Goal: Information Seeking & Learning: Check status

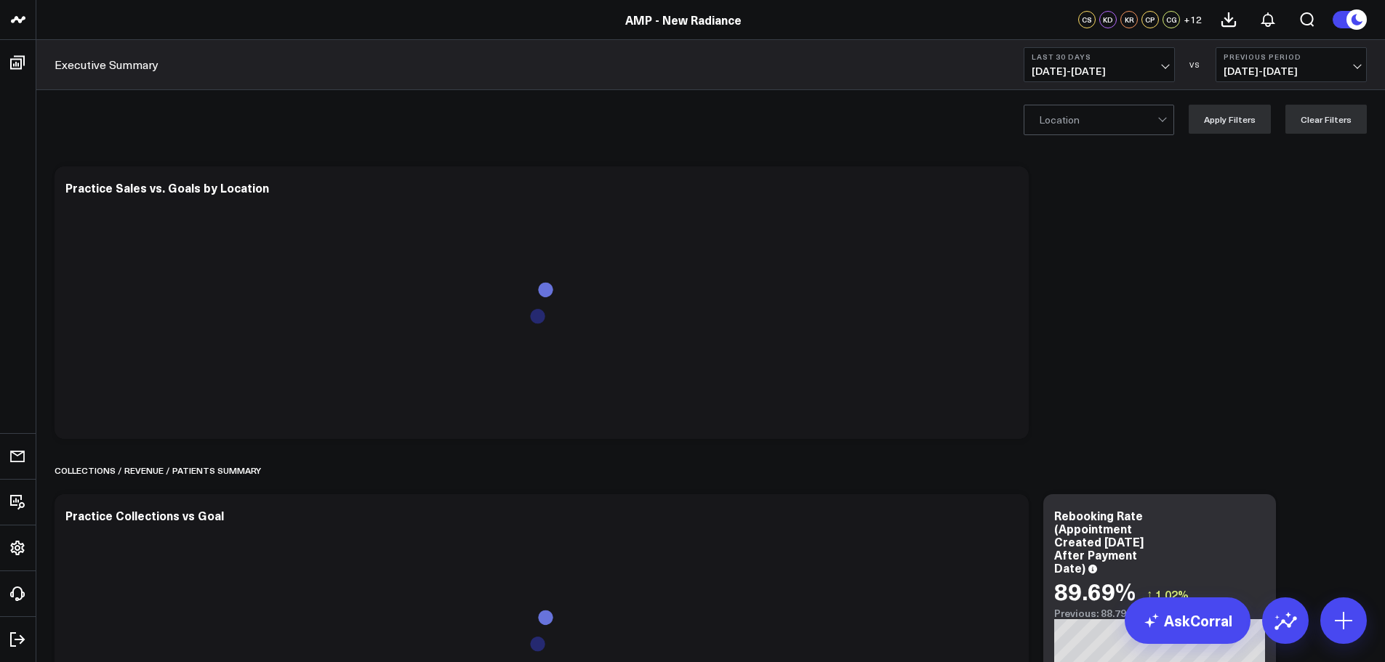
click at [1103, 69] on span "08/09/25 - 09/07/25" at bounding box center [1098, 71] width 135 height 12
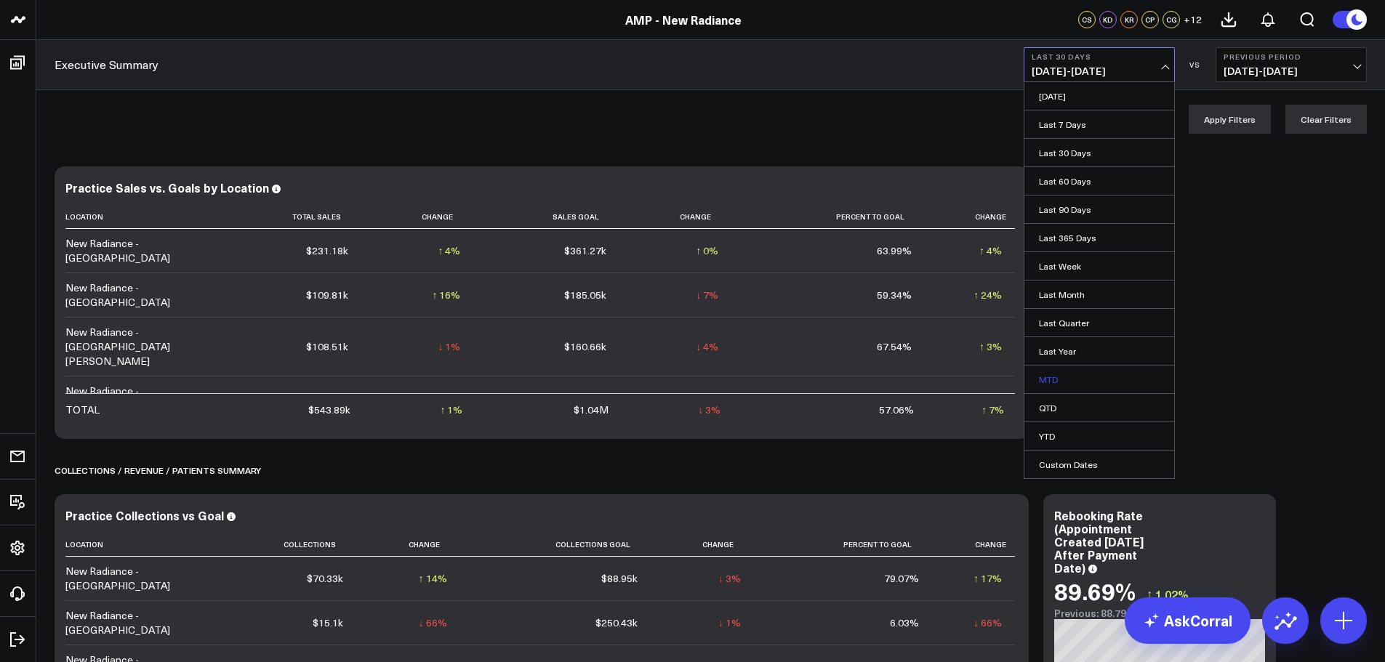
click at [1071, 382] on link "MTD" at bounding box center [1099, 380] width 150 height 28
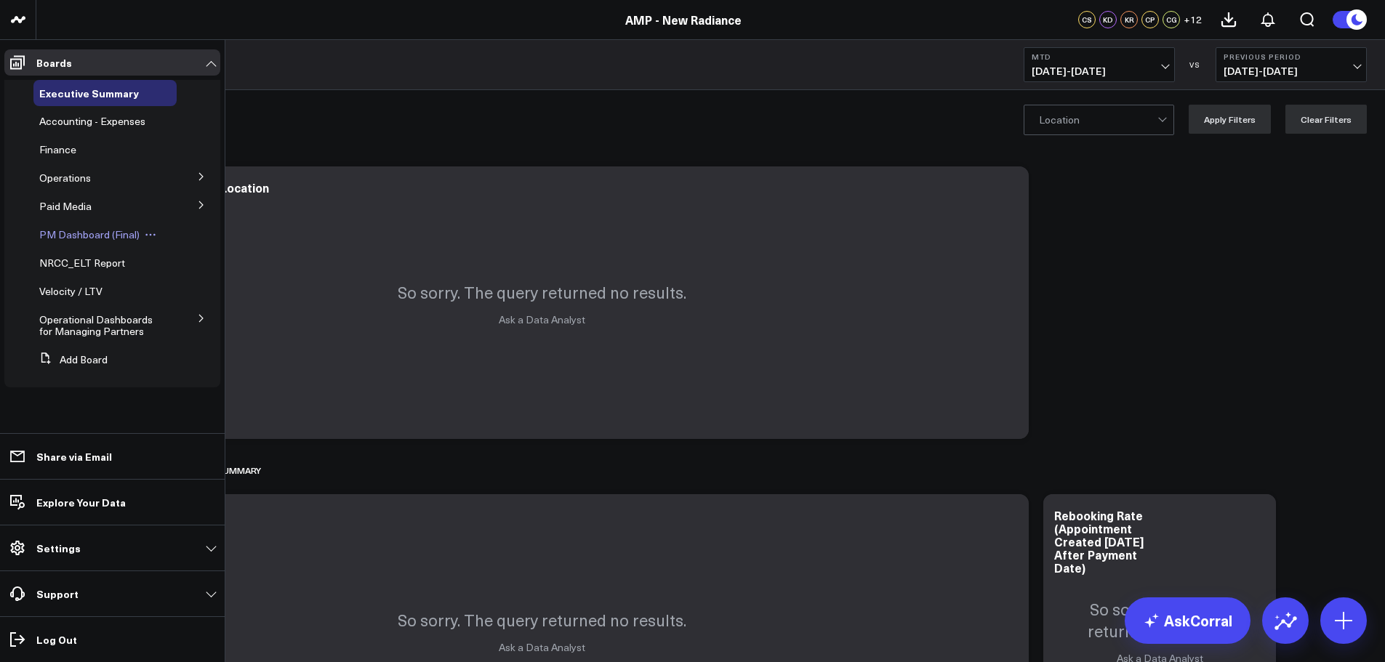
click at [92, 240] on span "PM Dashboard (Final)" at bounding box center [89, 235] width 100 height 14
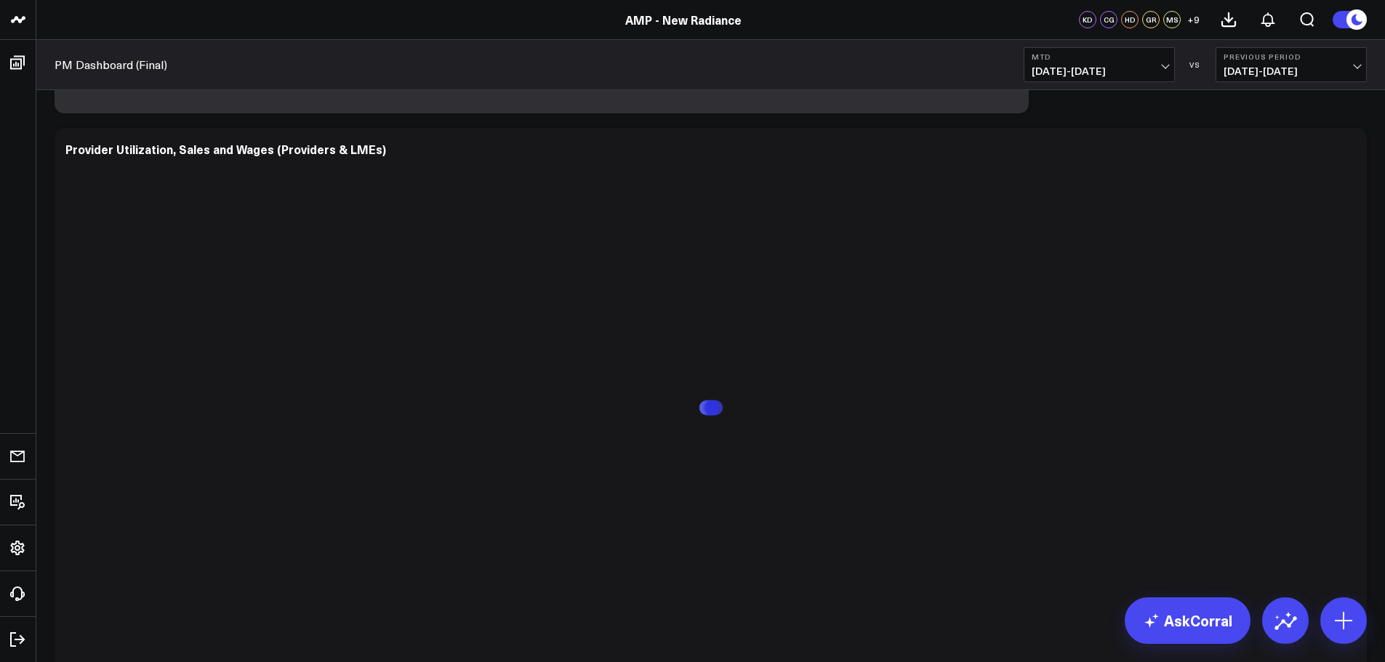
scroll to position [1744, 0]
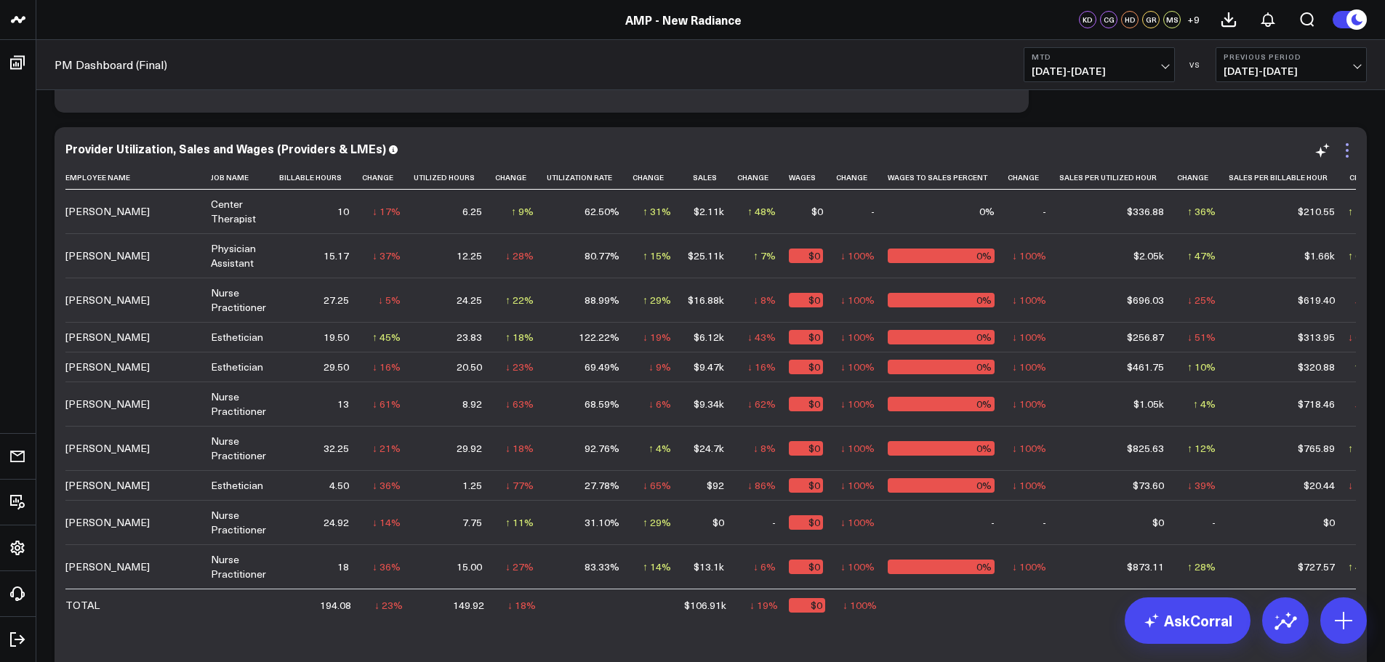
click at [1347, 157] on icon at bounding box center [1346, 156] width 3 height 3
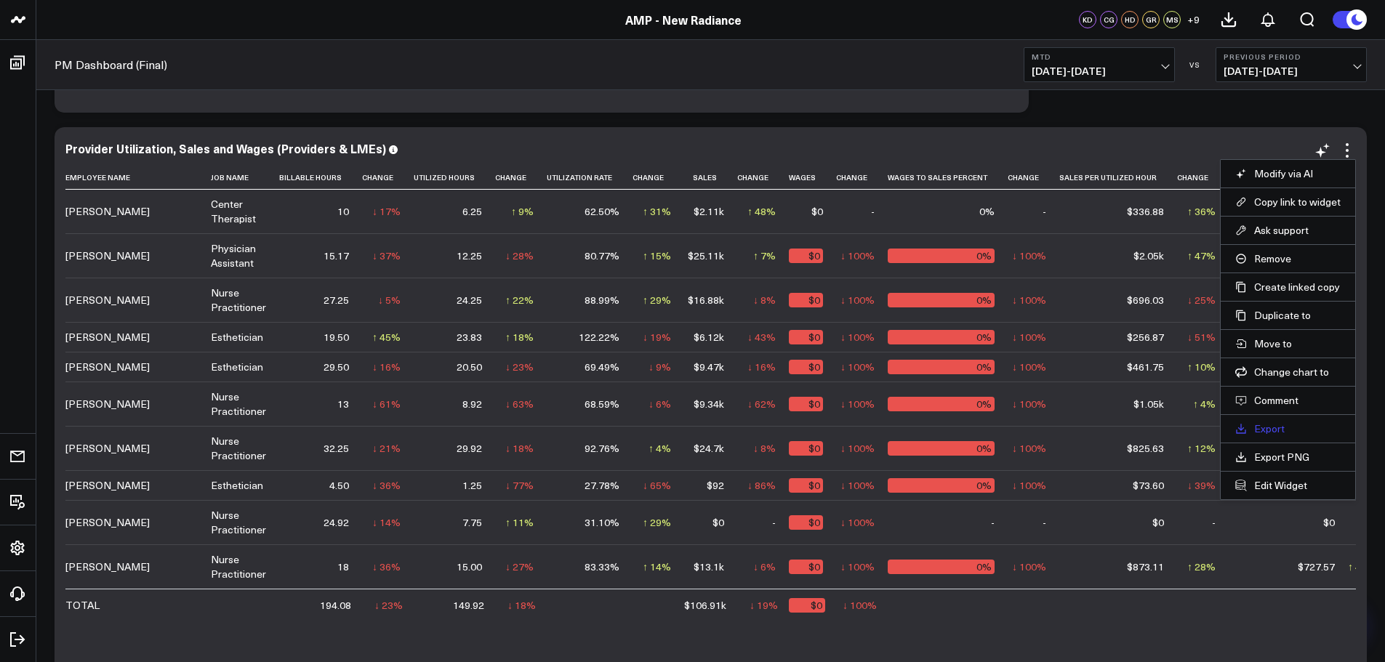
click at [1265, 431] on link "Export" at bounding box center [1287, 428] width 105 height 13
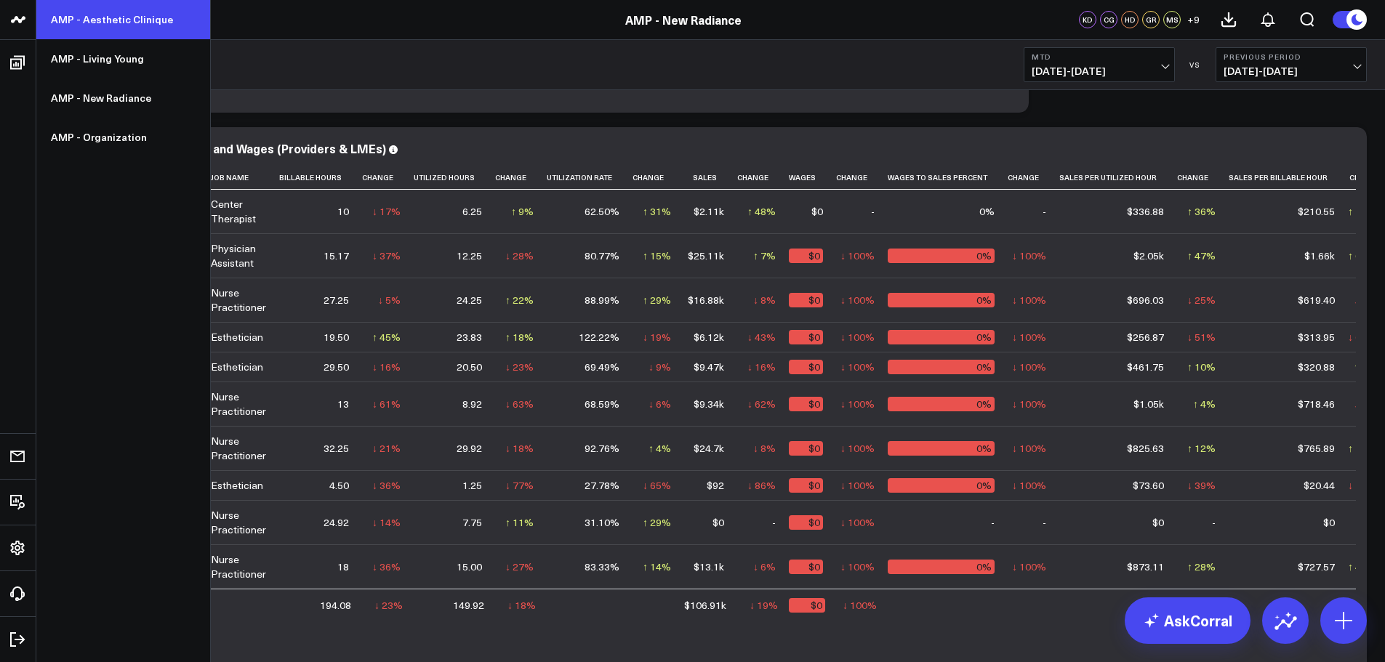
click at [107, 30] on link "AMP - Aesthetic Clinique" at bounding box center [123, 19] width 174 height 39
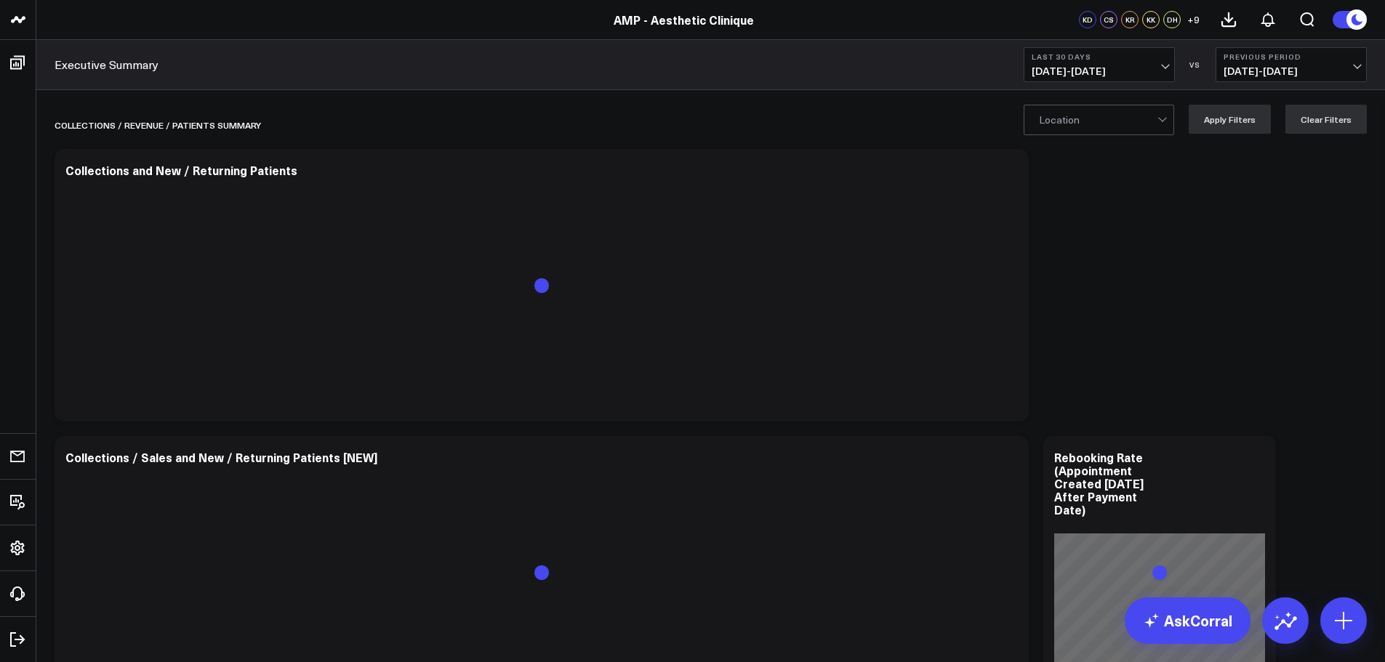
click at [1084, 65] on span "08/09/25 - 09/07/25" at bounding box center [1098, 71] width 135 height 12
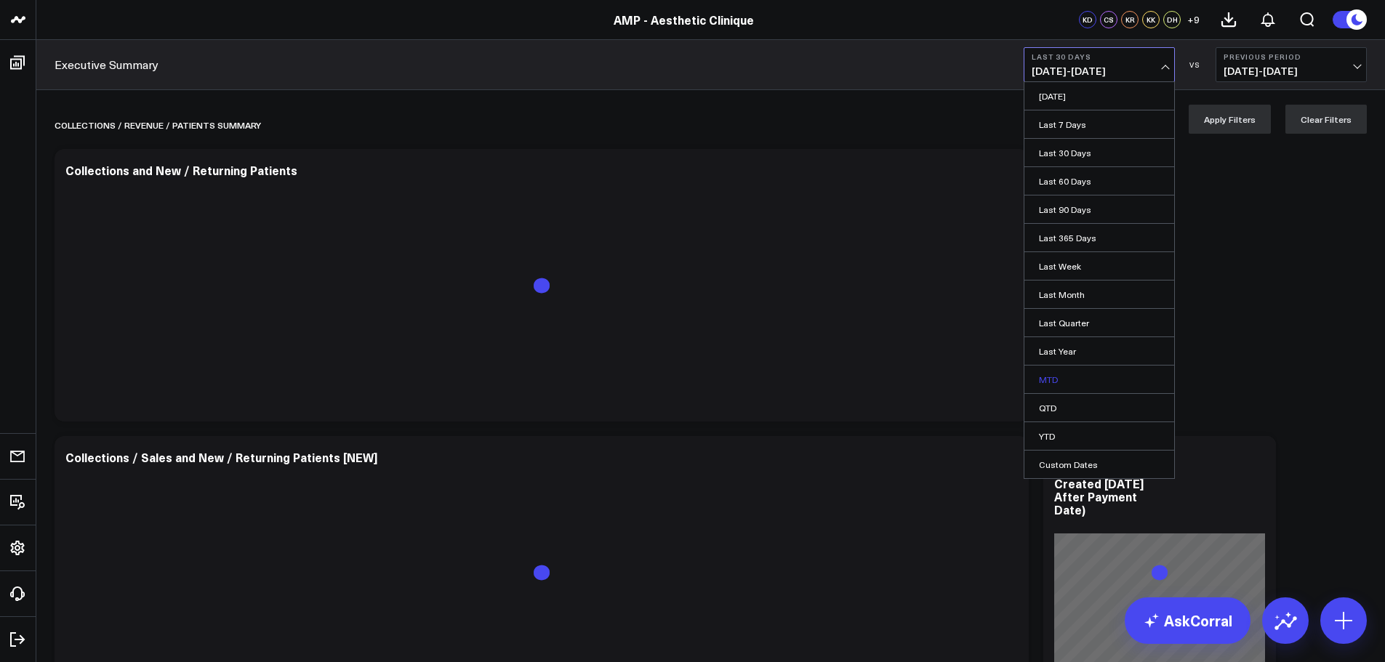
click at [1050, 376] on link "MTD" at bounding box center [1099, 380] width 150 height 28
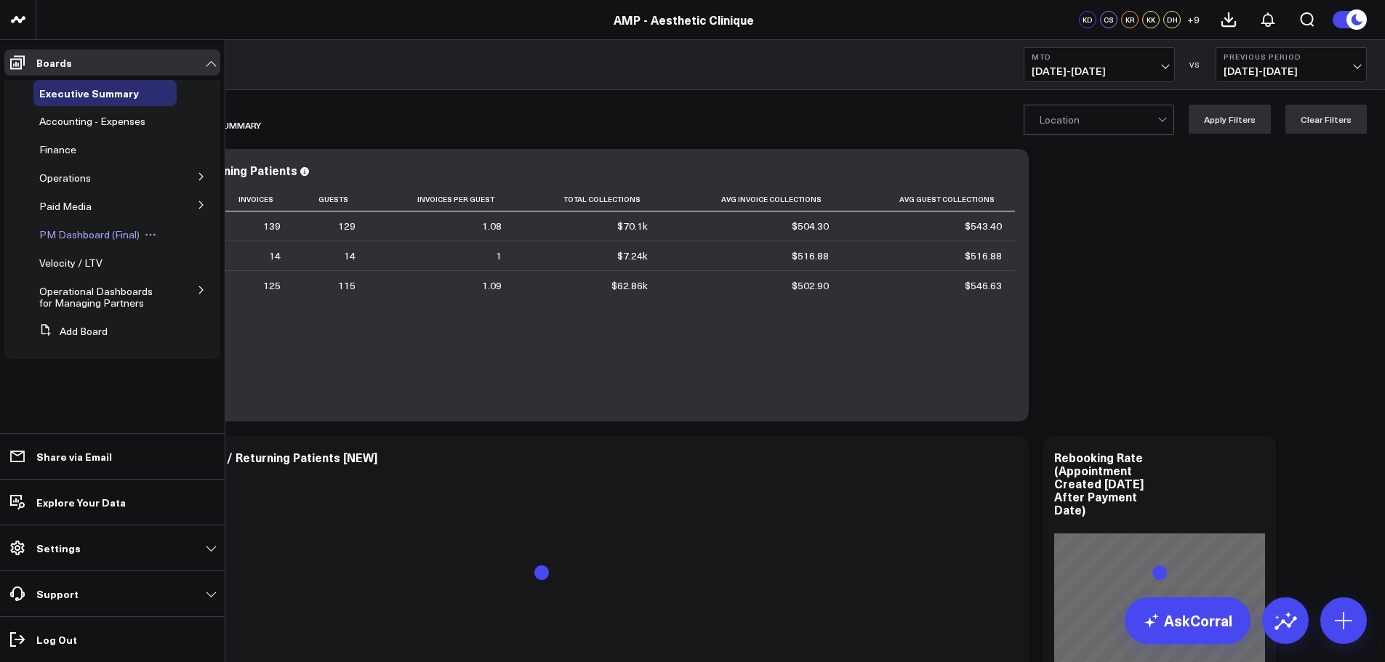
click at [130, 233] on span "PM Dashboard (Final)" at bounding box center [89, 235] width 100 height 14
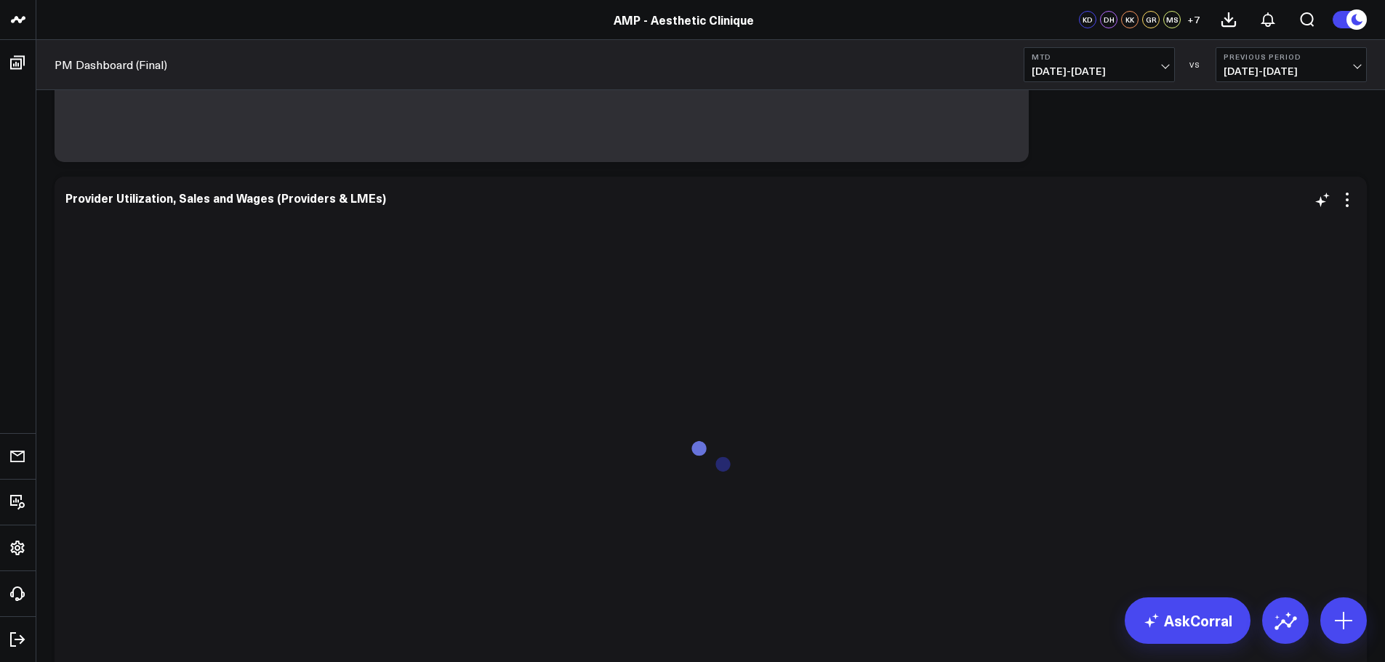
scroll to position [509, 0]
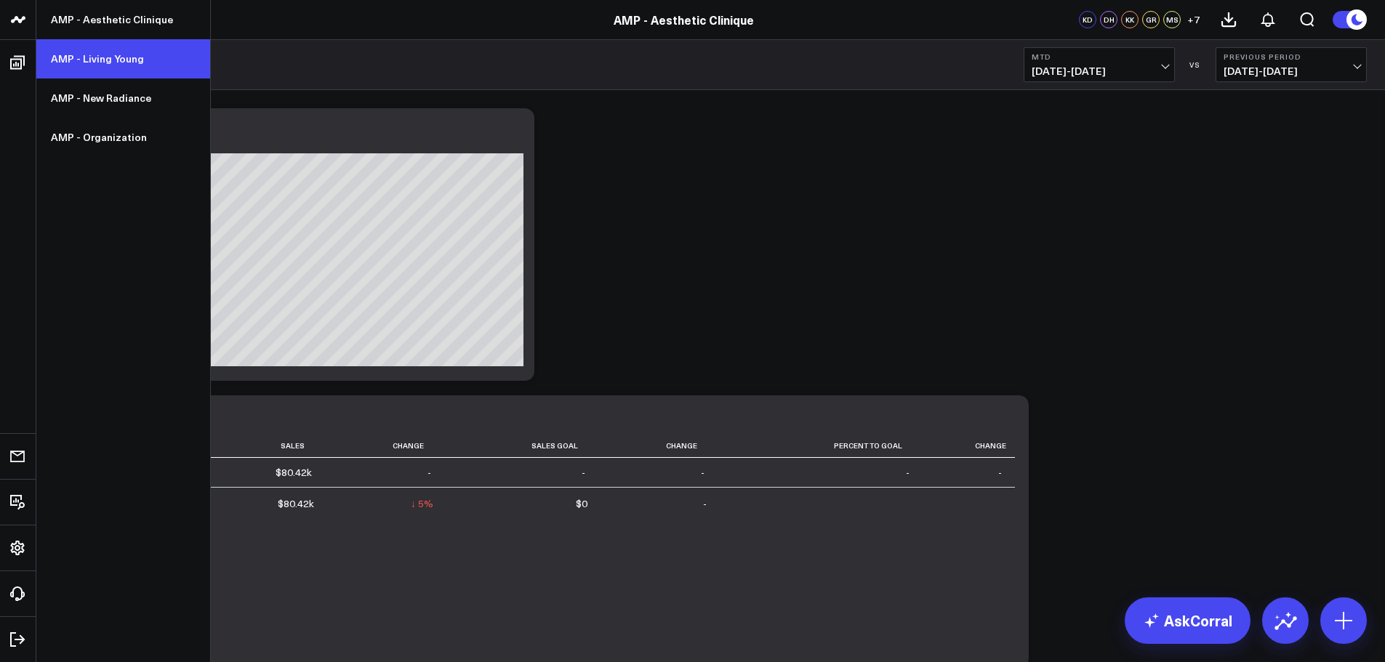
click at [95, 55] on link "AMP - Living Young" at bounding box center [123, 58] width 174 height 39
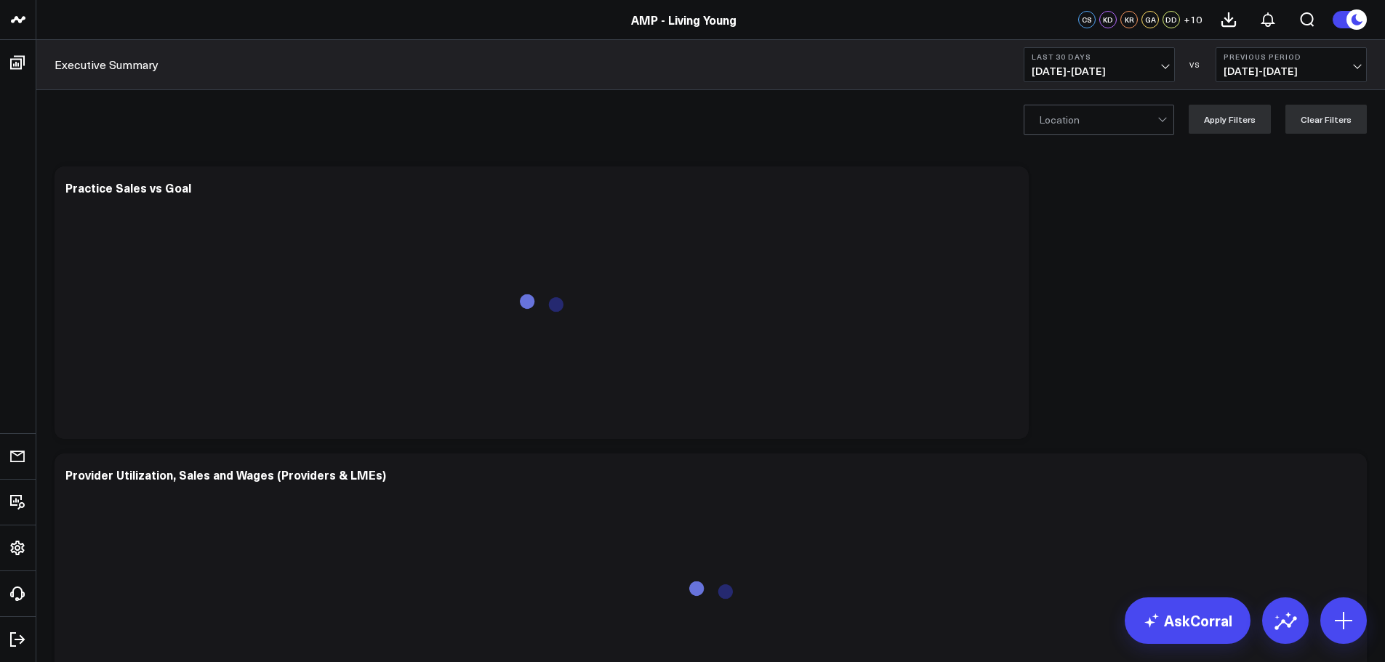
click at [1132, 63] on button "Last 30 Days [DATE] - [DATE]" at bounding box center [1098, 64] width 151 height 35
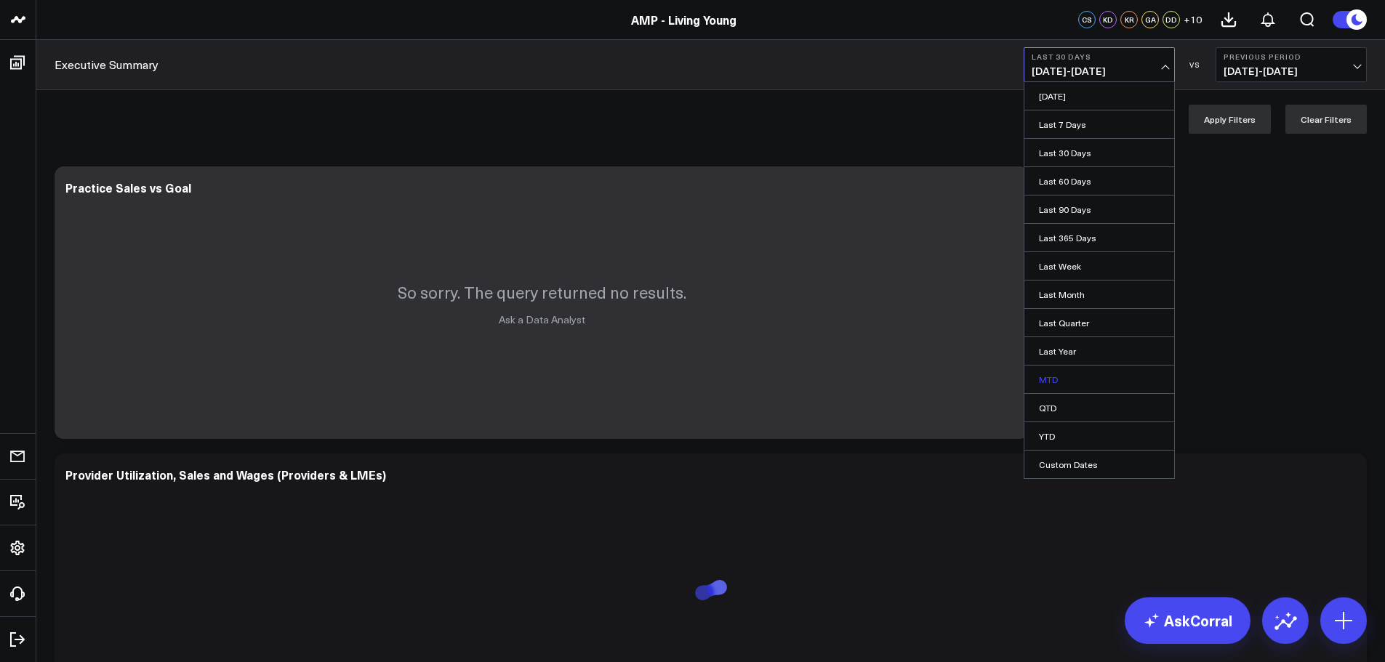
click at [1059, 379] on link "MTD" at bounding box center [1099, 380] width 150 height 28
